Goal: Task Accomplishment & Management: Manage account settings

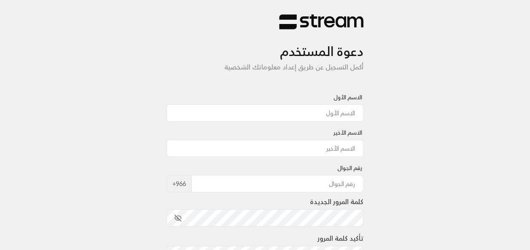
type input "رغد"
type input "العتيبي"
click at [328, 186] on input "tel" at bounding box center [277, 183] width 172 height 17
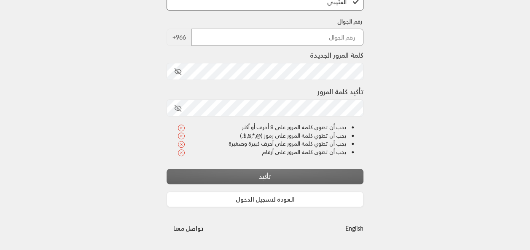
click at [322, 40] on input "tel" at bounding box center [277, 37] width 172 height 17
click at [347, 43] on input "tel" at bounding box center [277, 37] width 172 height 17
click at [390, 35] on div "دعوة المستخدم أكمل التسجيل عن طريق إعداد معلوماتك الشخصية الاسم الأول رغد الاسم…" at bounding box center [265, 51] width 530 height 397
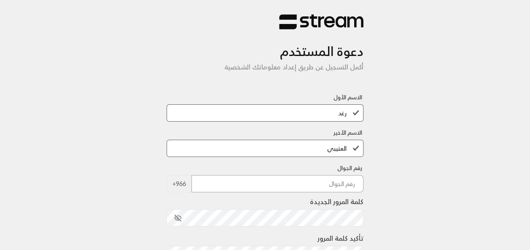
click at [320, 180] on input "tel" at bounding box center [277, 183] width 172 height 17
click at [386, 102] on div "دعوة المستخدم أكمل التسجيل عن طريق إعداد معلوماتك الشخصية الاسم الأول رغد الاسم…" at bounding box center [265, 198] width 530 height 397
click at [342, 187] on input "tel" at bounding box center [277, 183] width 172 height 17
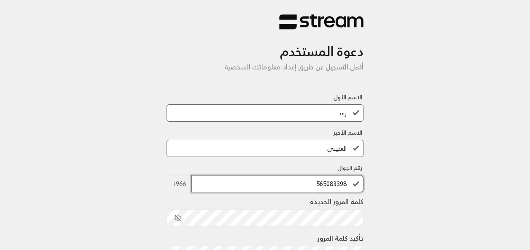
type input "565083398"
click at [425, 146] on div "دعوة المستخدم أكمل التسجيل عن طريق إعداد معلوماتك الشخصية الاسم الأول رغد الاسم…" at bounding box center [265, 198] width 530 height 397
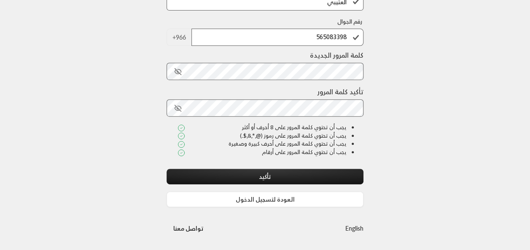
click at [176, 102] on button "toggle password visibility" at bounding box center [178, 108] width 14 height 14
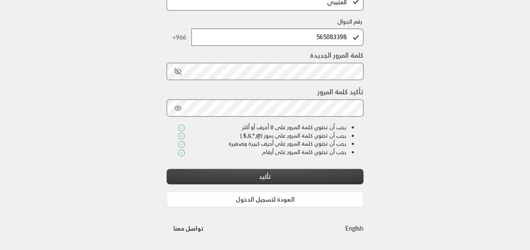
click at [281, 175] on button "تأكيد" at bounding box center [265, 177] width 197 height 16
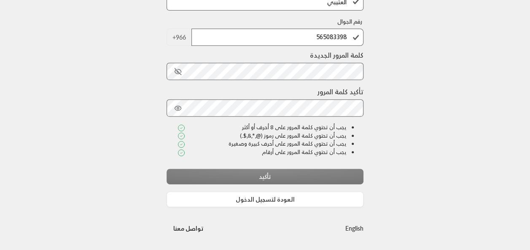
scroll to position [0, 0]
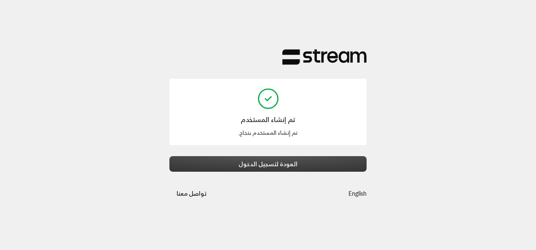
click at [275, 163] on button "العودة لتسجيل الدخول" at bounding box center [268, 164] width 197 height 16
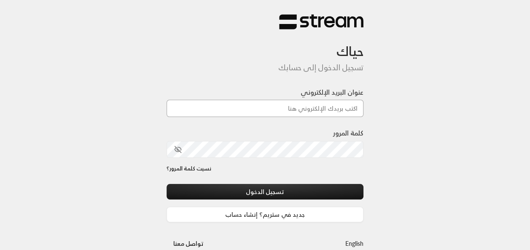
click at [305, 109] on input "عنوان البريد الإلكتروني" at bounding box center [265, 108] width 197 height 17
type input "[EMAIL_ADDRESS][DOMAIN_NAME]"
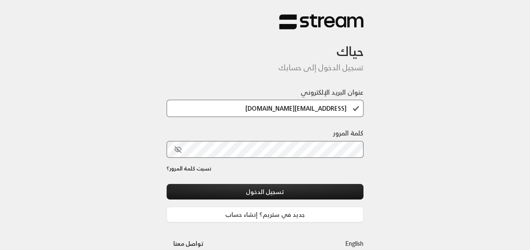
click at [377, 118] on div "حياك تسجيل الدخول إلى حسابك عنوان البريد الإلكتروني [EMAIL_ADDRESS][DOMAIN_NAME…" at bounding box center [265, 133] width 530 height 266
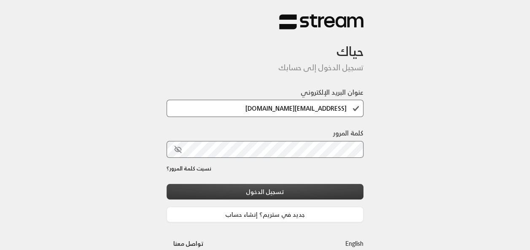
click at [291, 190] on button "تسجيل الدخول" at bounding box center [265, 192] width 197 height 16
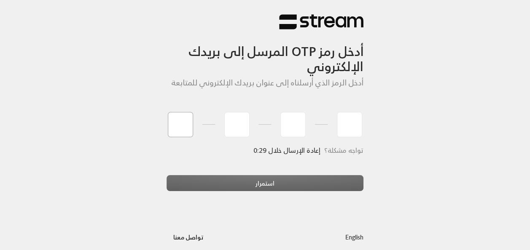
paste input "2"
type input "2"
type input "0"
type input "3"
type input "5"
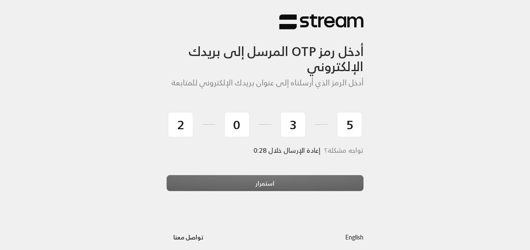
click at [256, 171] on div "تواجه مشكلة؟ إعادة الإرسال خلال 0:28" at bounding box center [265, 161] width 197 height 29
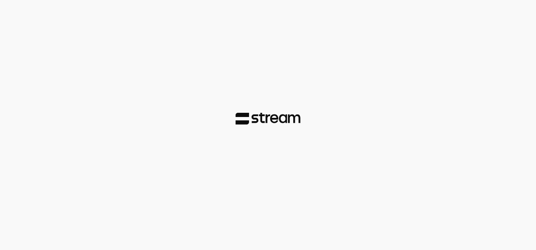
click at [260, 182] on div at bounding box center [268, 125] width 536 height 250
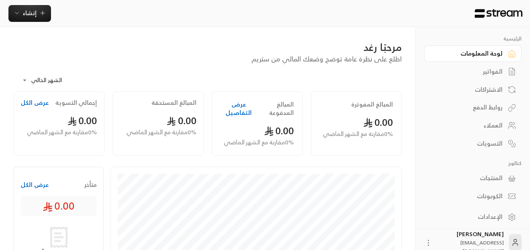
click at [64, 231] on icon at bounding box center [58, 237] width 23 height 23
drag, startPoint x: 180, startPoint y: 0, endPoint x: 228, endPoint y: 8, distance: 48.0
click at [228, 8] on div "إنشاء" at bounding box center [207, 13] width 415 height 17
click at [237, 46] on div "مرحبًا رغد" at bounding box center [207, 46] width 388 height 13
drag, startPoint x: 229, startPoint y: 44, endPoint x: 325, endPoint y: 3, distance: 103.9
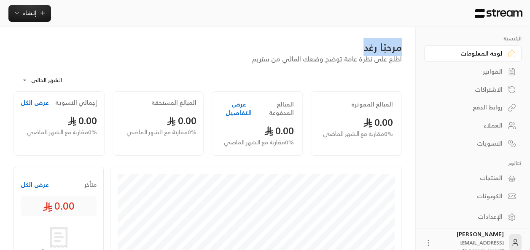
click at [325, 3] on div "**********" at bounding box center [207, 255] width 415 height 510
click at [482, 66] on link "الفواتير" at bounding box center [472, 72] width 97 height 16
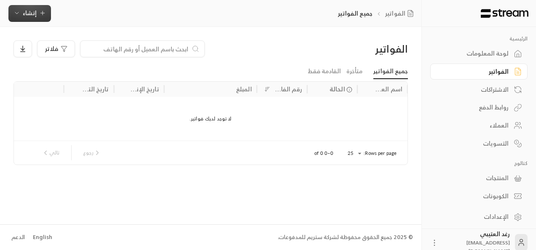
click at [33, 17] on span "إنشاء" at bounding box center [30, 13] width 14 height 11
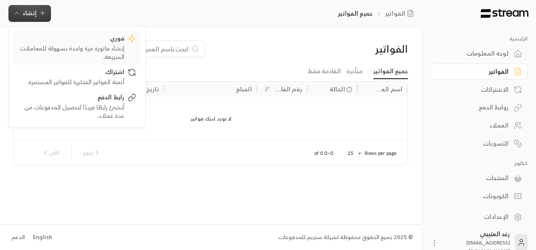
click at [113, 48] on div "إنشاء فاتورة مرة واحدة بسهولة للمعاملات السريعة." at bounding box center [71, 52] width 106 height 17
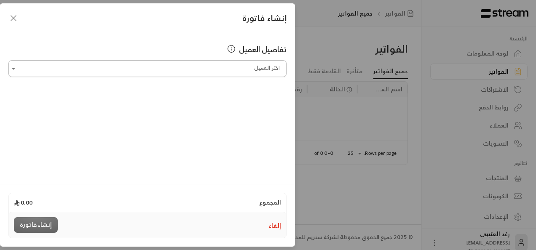
click at [199, 68] on input "اختر العميل" at bounding box center [147, 69] width 278 height 15
click at [9, 16] on icon "button" at bounding box center [13, 18] width 10 height 10
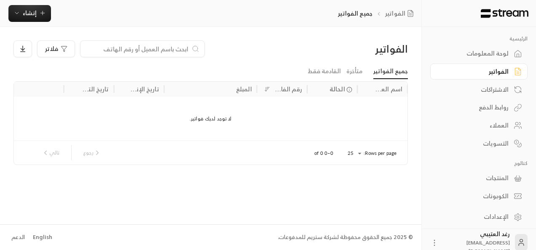
click at [474, 94] on link "الاشتراكات" at bounding box center [479, 89] width 97 height 16
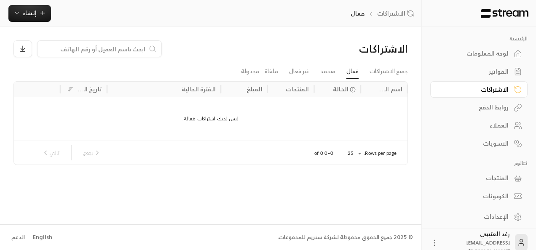
click at [468, 105] on div "روابط الدفع" at bounding box center [475, 107] width 68 height 8
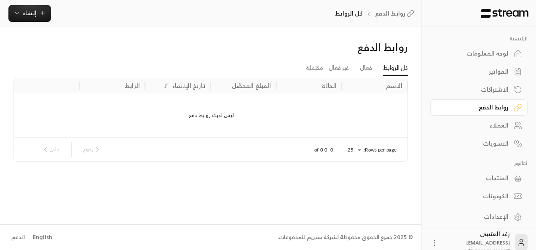
click at [481, 127] on div "العملاء" at bounding box center [475, 125] width 68 height 8
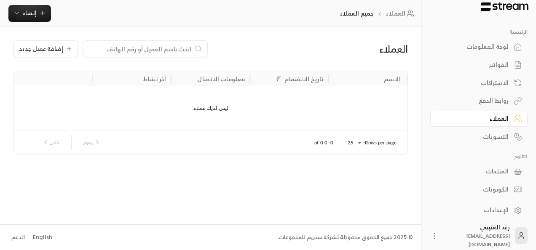
scroll to position [9, 0]
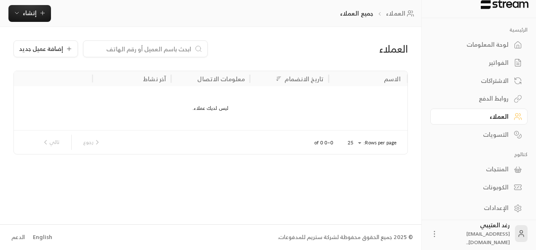
click at [483, 171] on div "المنتجات" at bounding box center [475, 169] width 68 height 8
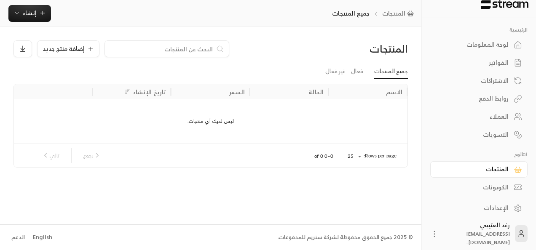
click at [484, 184] on div "الكوبونات" at bounding box center [475, 187] width 68 height 8
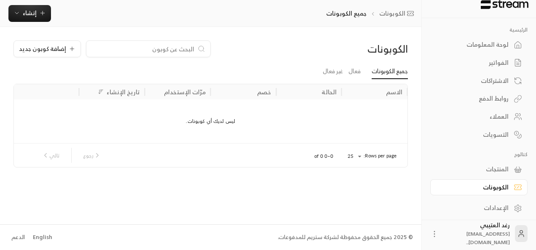
click at [213, 10] on div "الكوبونات جميع الكوبونات إنشاء فوري إنشاء فاتورة مرة واحدة بسهولة للمعاملات الس…" at bounding box center [211, 13] width 422 height 17
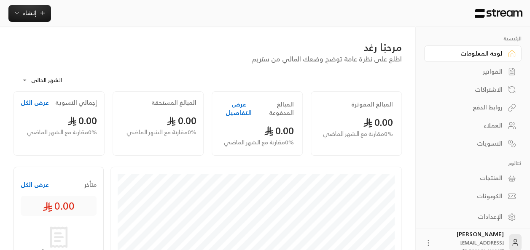
click at [222, 101] on button "عرض التفاصيل" at bounding box center [239, 108] width 36 height 17
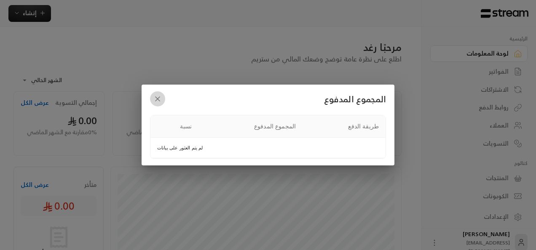
click at [159, 101] on icon "button" at bounding box center [157, 99] width 8 height 8
